Goal: Transaction & Acquisition: Register for event/course

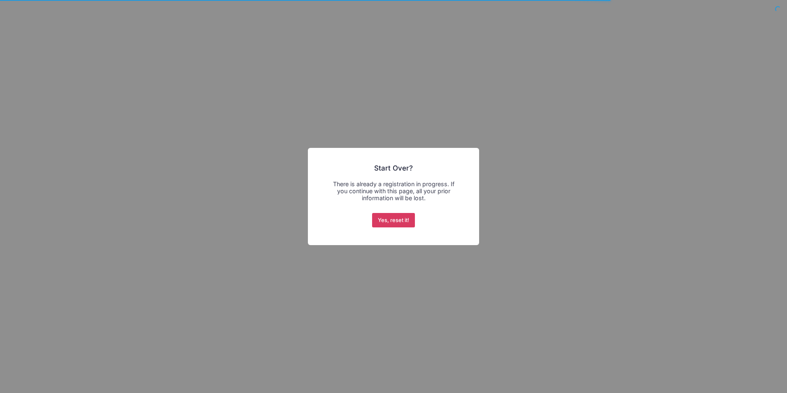
click at [393, 221] on button "Yes, reset it!" at bounding box center [393, 220] width 43 height 15
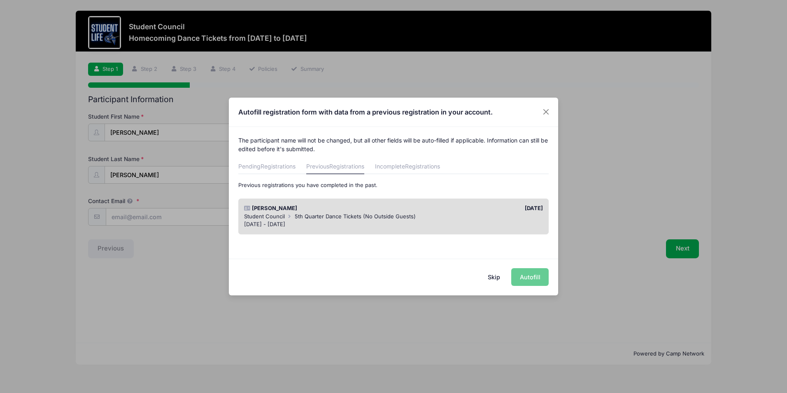
click at [374, 224] on div "[DATE] - [DATE]" at bounding box center [393, 224] width 299 height 8
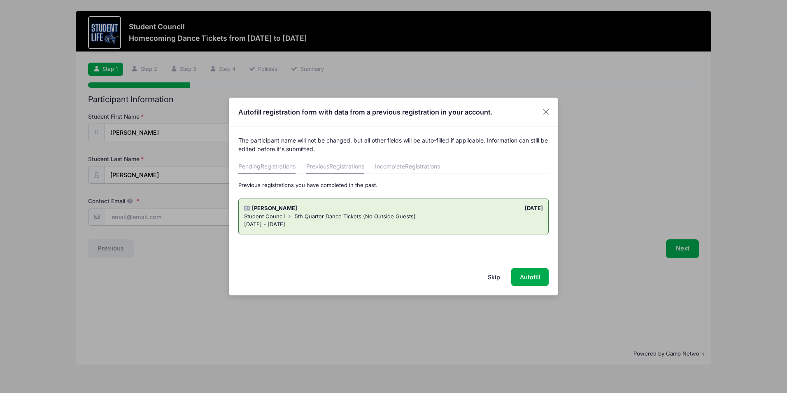
click at [281, 170] on link "Pending Registrations" at bounding box center [266, 166] width 57 height 15
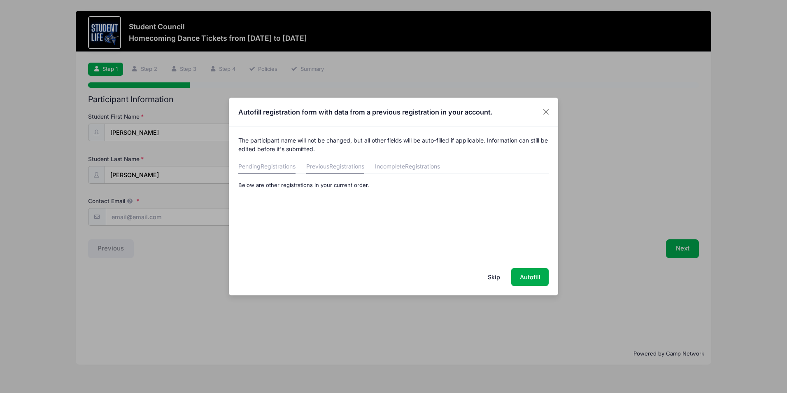
click at [329, 167] on link "Previous Registrations" at bounding box center [335, 166] width 58 height 15
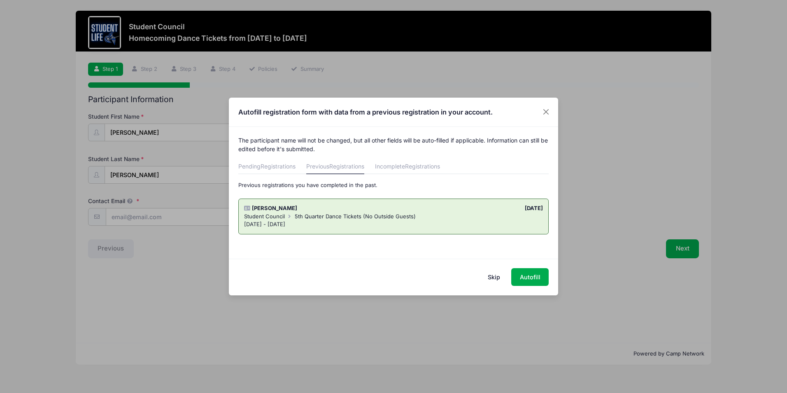
drag, startPoint x: 382, startPoint y: 167, endPoint x: 374, endPoint y: 164, distance: 9.2
click at [383, 167] on link "Incomplete Registrations" at bounding box center [407, 166] width 65 height 15
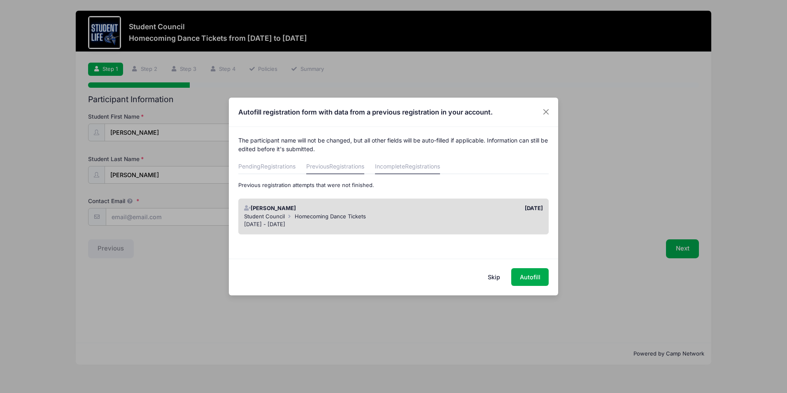
click at [336, 168] on span "Registrations" at bounding box center [346, 166] width 35 height 7
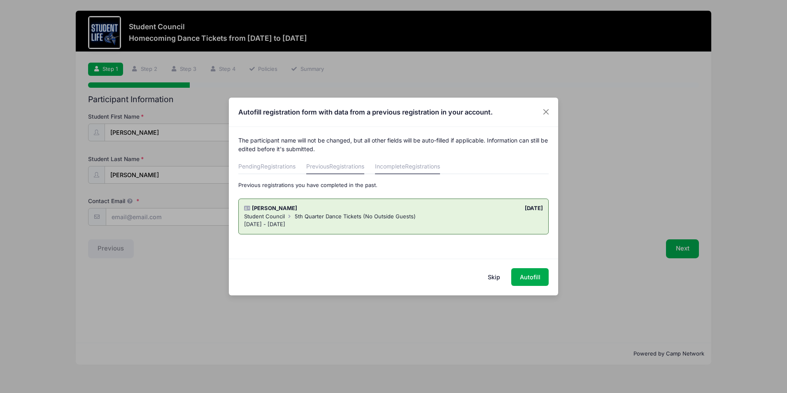
click at [430, 164] on span "Registrations" at bounding box center [422, 166] width 35 height 7
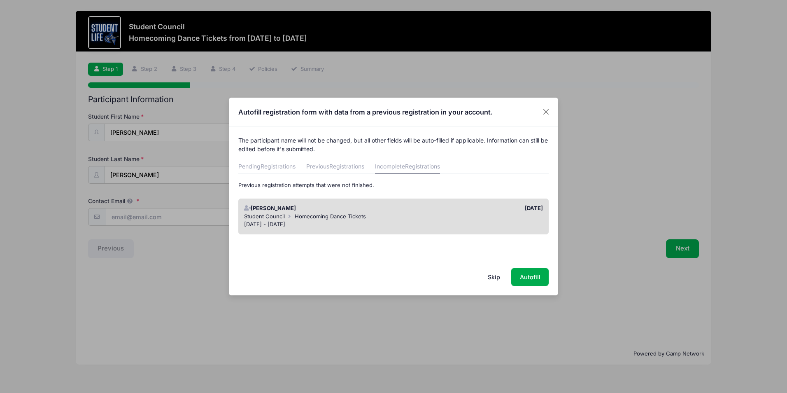
click at [373, 210] on div "[PERSON_NAME]" at bounding box center [317, 208] width 154 height 8
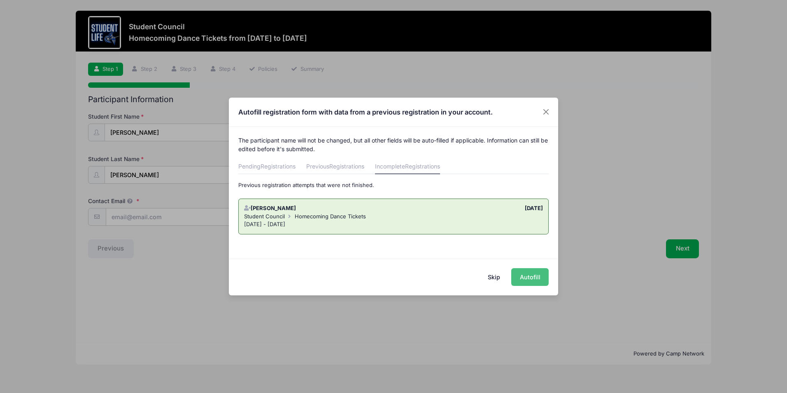
click at [533, 281] on button "Autofill" at bounding box center [529, 277] width 37 height 18
type input "[EMAIL_ADDRESS][DOMAIN_NAME]"
checkbox input "true"
type input "[DATE]"
type input "[STREET_ADDRESS][PERSON_NAME]"
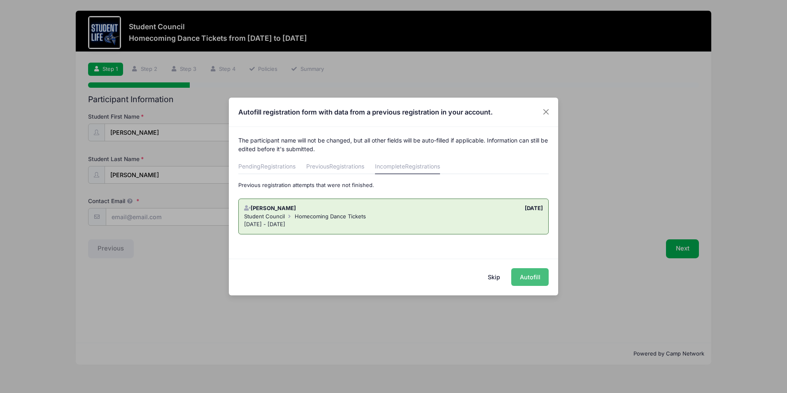
type input "Phoenix"
select select "AZ"
type input "85006"
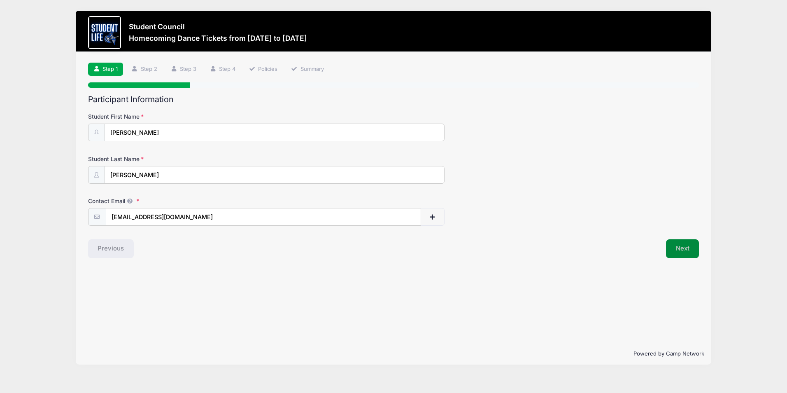
click at [689, 253] on button "Next" at bounding box center [682, 248] width 33 height 19
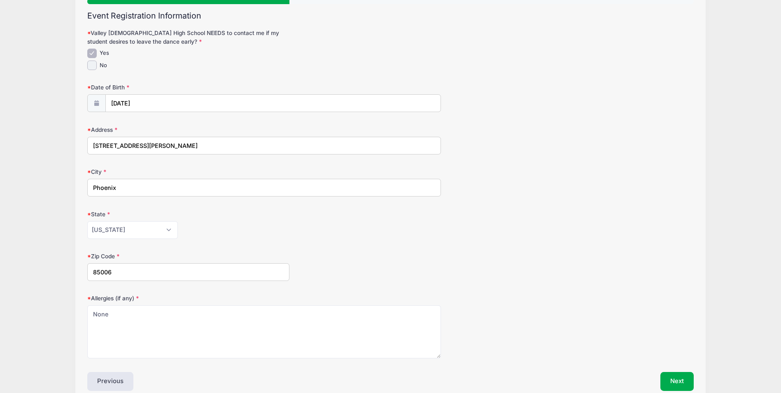
scroll to position [125, 0]
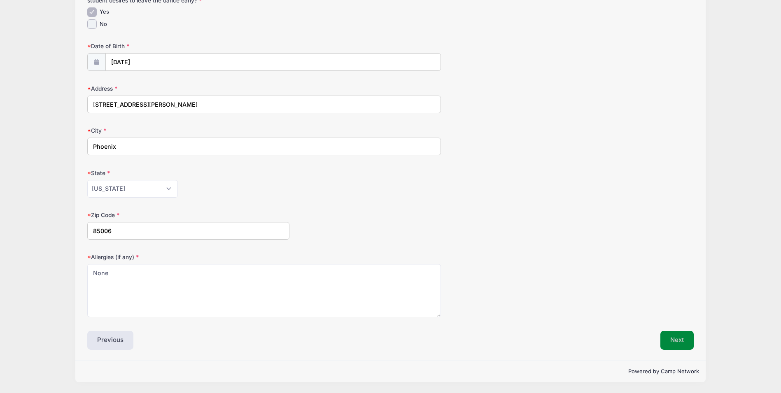
click at [674, 336] on button "Next" at bounding box center [676, 339] width 33 height 19
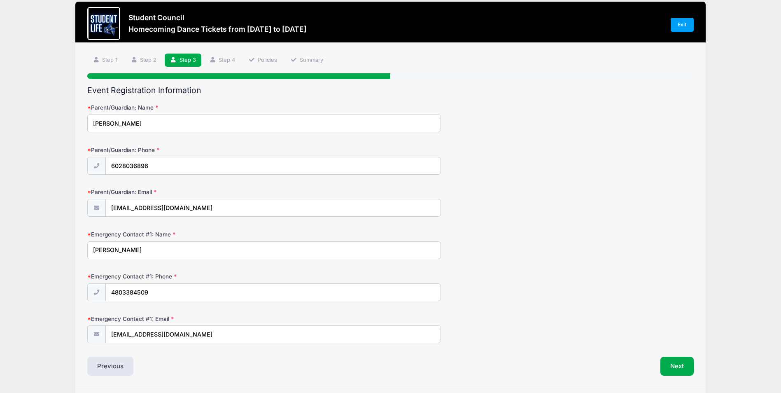
scroll to position [0, 0]
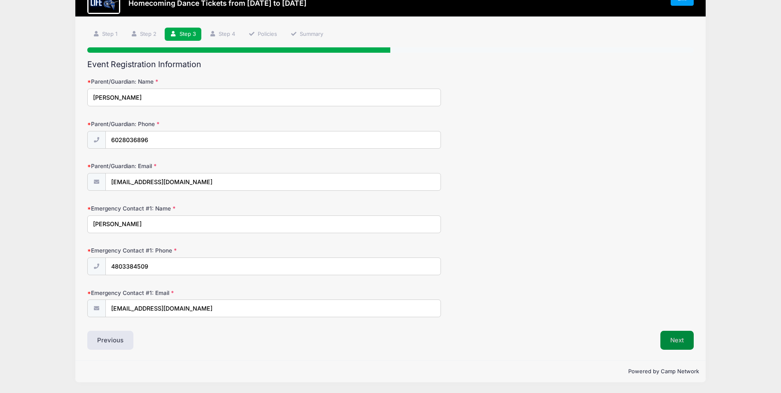
click at [670, 344] on button "Next" at bounding box center [676, 339] width 33 height 19
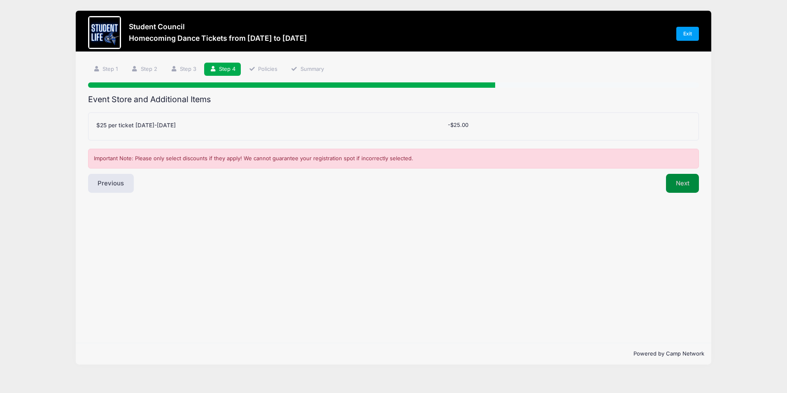
click at [688, 187] on button "Next" at bounding box center [682, 183] width 33 height 19
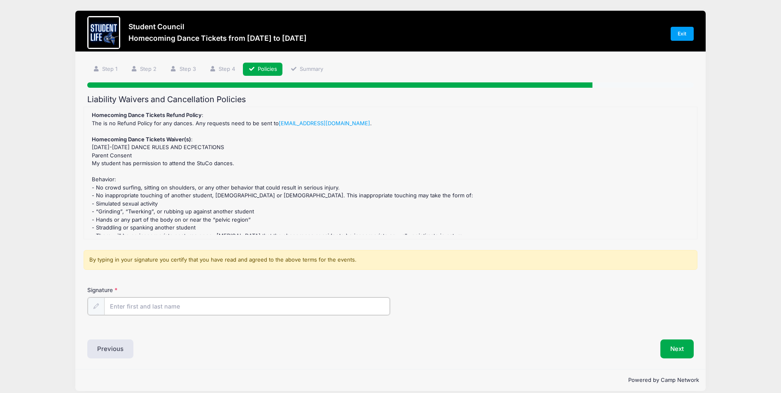
click at [285, 303] on input "Signature" at bounding box center [247, 306] width 286 height 18
type input "[PERSON_NAME]"
click at [678, 350] on button "Next" at bounding box center [676, 347] width 33 height 19
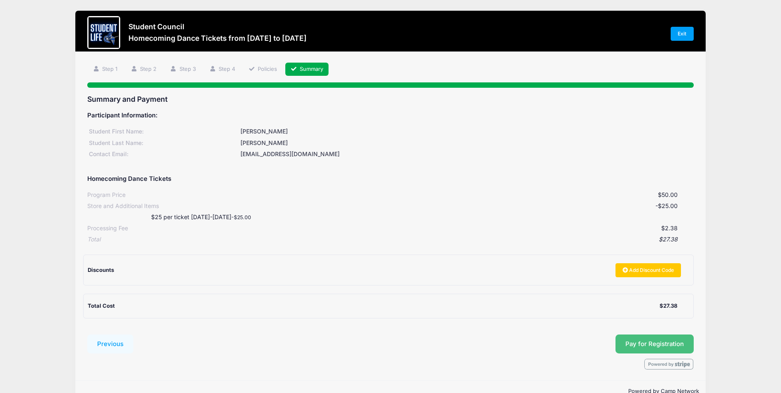
click at [644, 342] on button "Pay for Registration" at bounding box center [654, 343] width 78 height 19
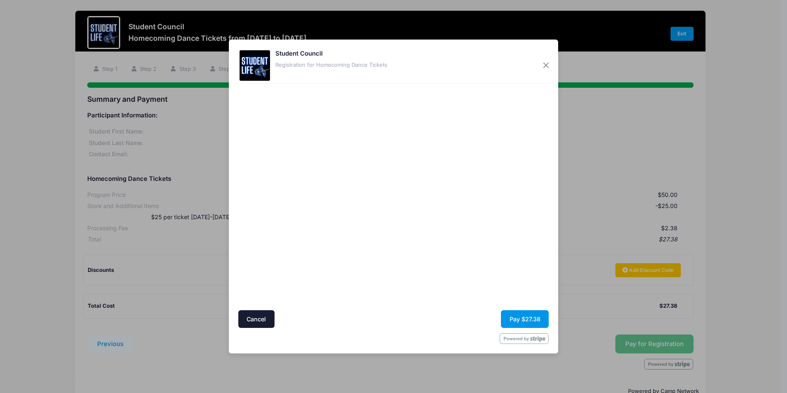
click at [536, 316] on button "Pay $27.38" at bounding box center [525, 319] width 48 height 18
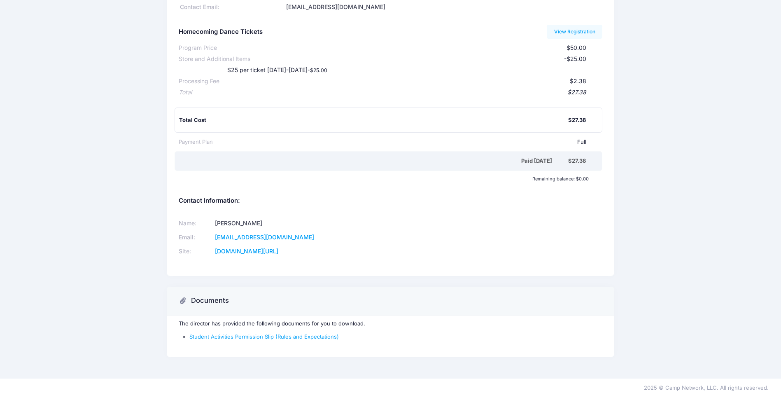
scroll to position [85, 0]
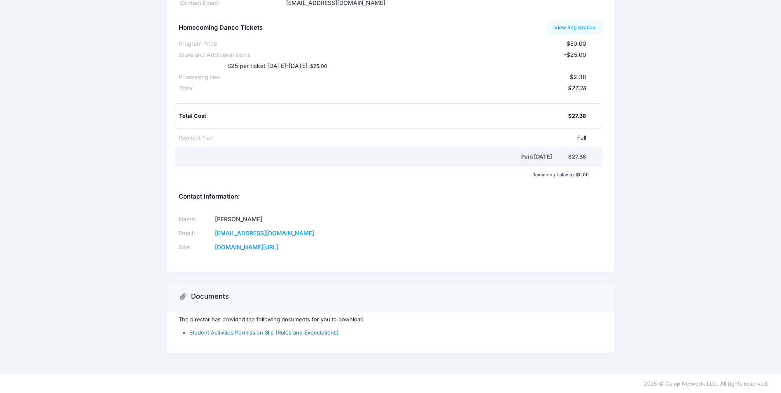
click at [201, 331] on link "Student Activities Permission Slip (Rules and Expectations)" at bounding box center [263, 332] width 149 height 7
